Goal: Task Accomplishment & Management: Manage account settings

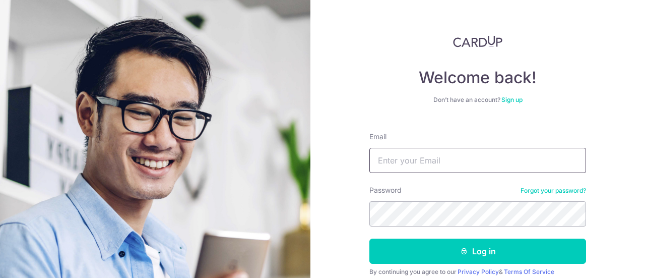
click at [451, 157] on input "Email" at bounding box center [477, 160] width 217 height 25
type input "[EMAIL_ADDRESS][DOMAIN_NAME]"
click at [369, 238] on button "Log in" at bounding box center [477, 250] width 217 height 25
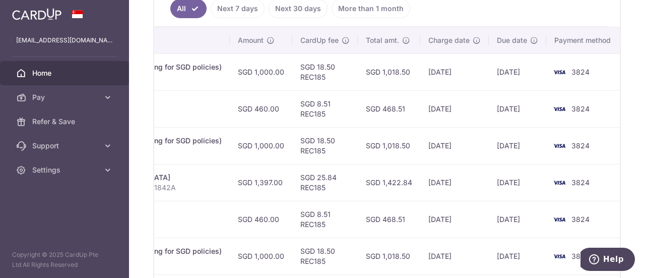
scroll to position [300, 0]
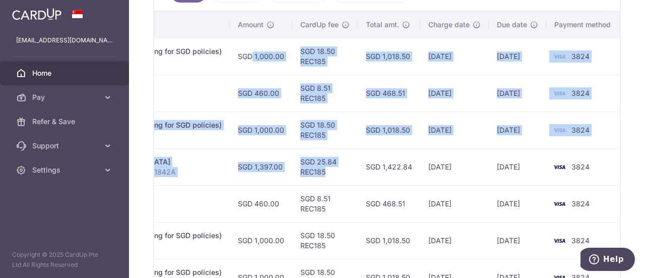
drag, startPoint x: 322, startPoint y: 169, endPoint x: 227, endPoint y: 49, distance: 152.7
click at [227, 49] on tbody "Update payment Cancel payment Scheduled for charge txn_e949dcfba3c Insurance. M…" at bounding box center [207, 222] width 832 height 368
click at [204, 167] on p "[PERSON_NAME] wee [PERSON_NAME] SLL1842A" at bounding box center [114, 172] width 215 height 10
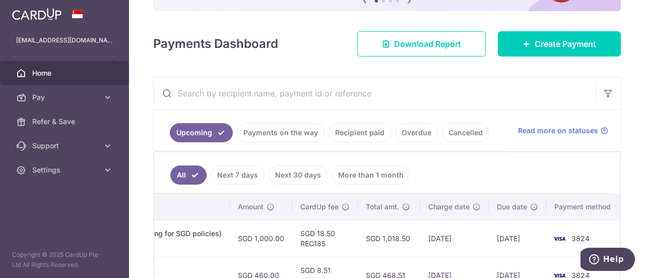
scroll to position [0, 0]
